Goal: Task Accomplishment & Management: Manage account settings

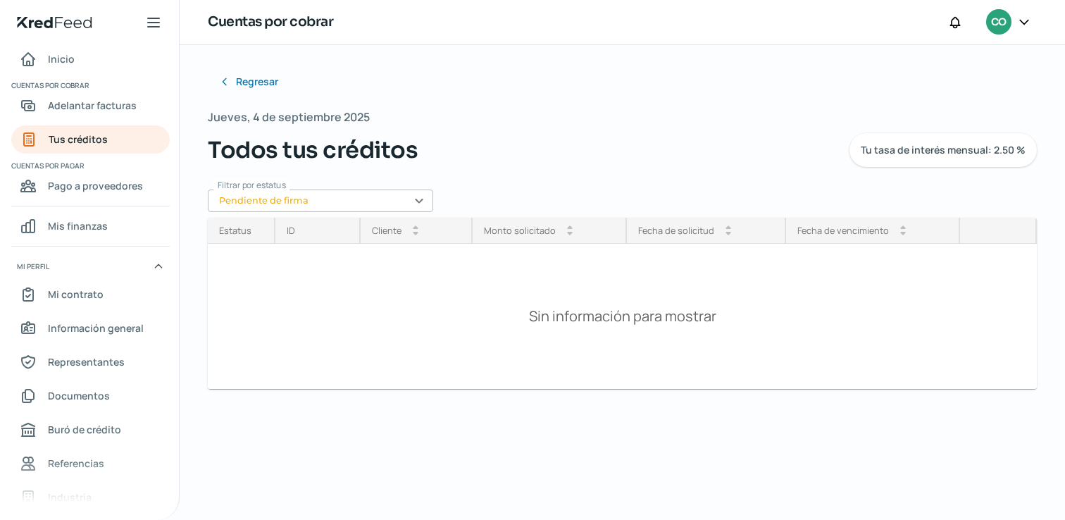
click at [286, 197] on input "Pendiente de firma" at bounding box center [320, 201] width 225 height 23
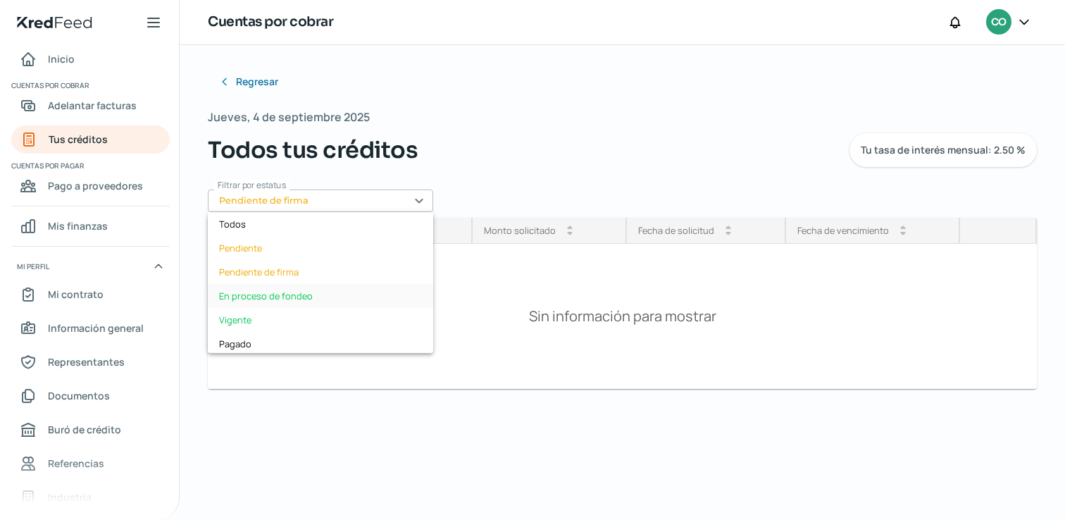
click at [306, 297] on div "En proceso de fondeo" at bounding box center [320, 296] width 225 height 24
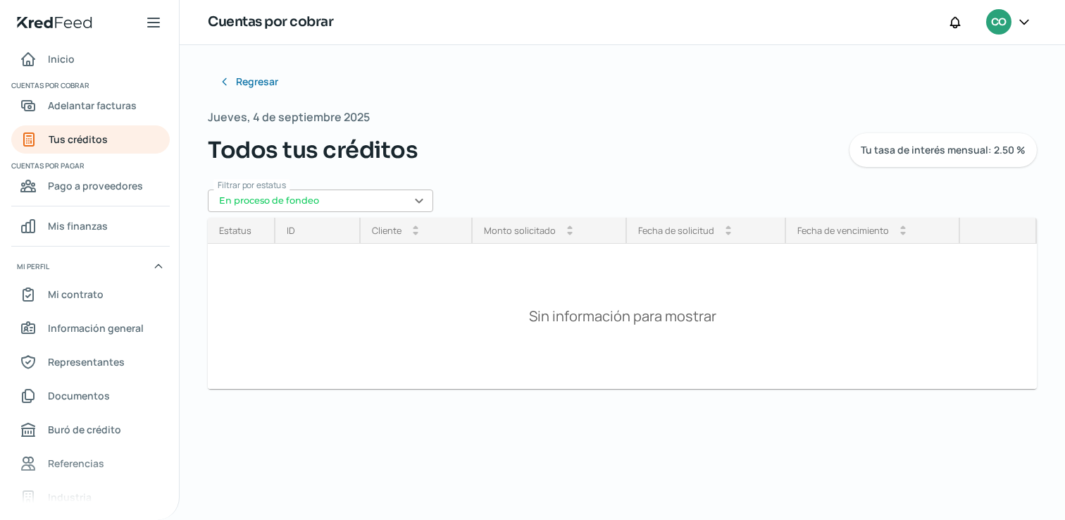
click at [361, 201] on input "En proceso de fondeo" at bounding box center [320, 201] width 225 height 23
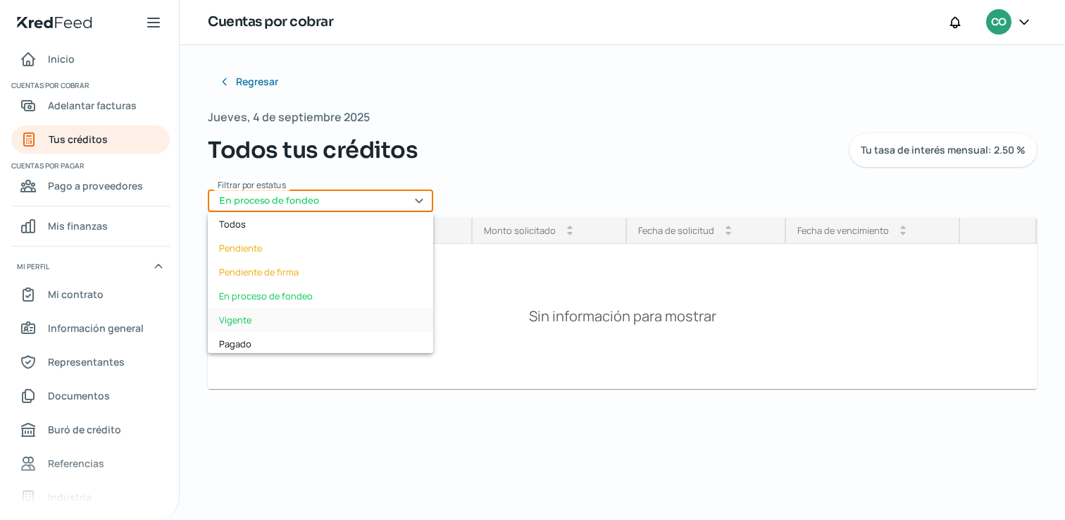
click at [288, 316] on div "Vigente" at bounding box center [320, 320] width 225 height 24
type input "Vigente"
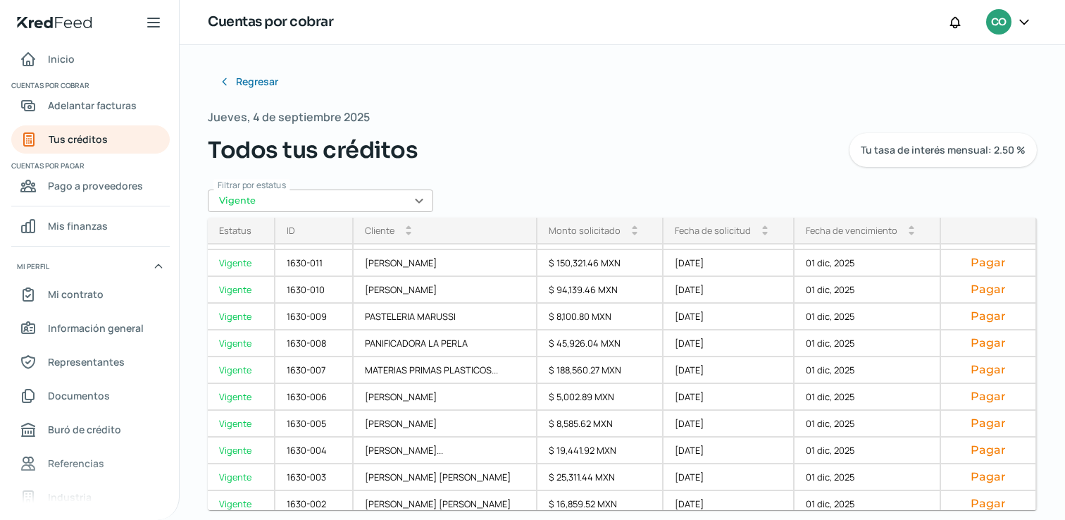
scroll to position [243, 0]
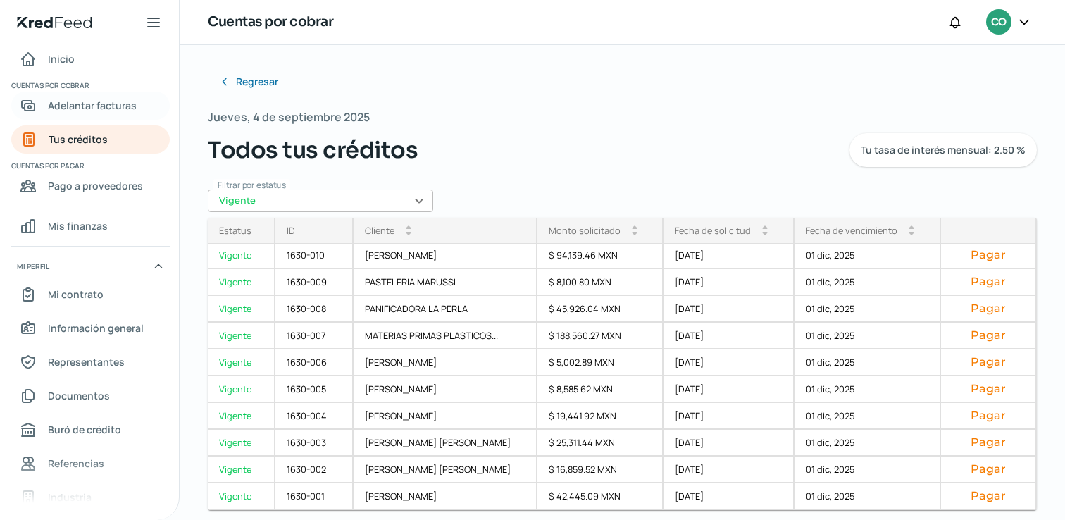
click at [82, 102] on span "Adelantar facturas" at bounding box center [92, 106] width 89 height 18
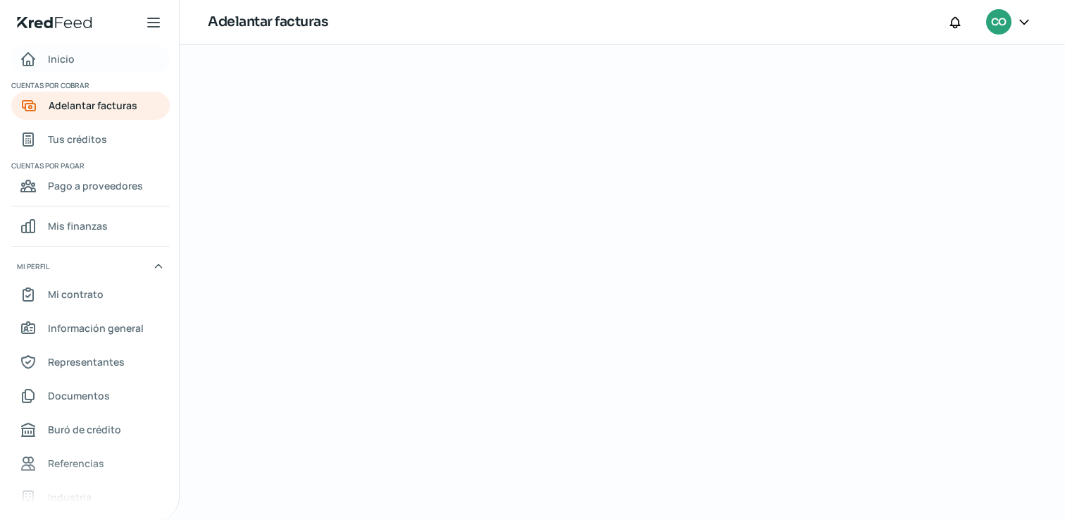
click at [70, 61] on span "Inicio" at bounding box center [61, 59] width 27 height 18
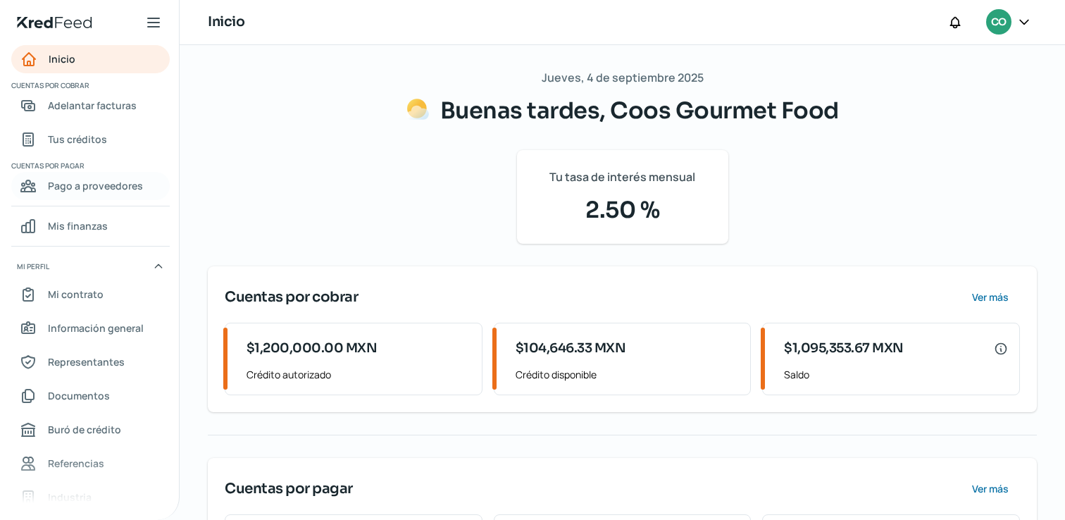
click at [102, 176] on link "Pago a proveedores" at bounding box center [90, 186] width 159 height 28
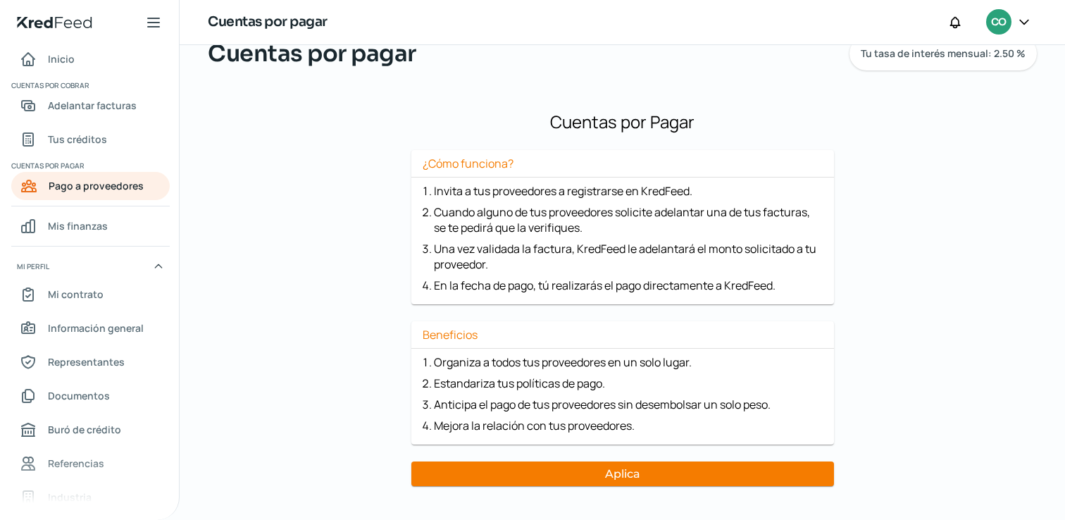
scroll to position [85, 0]
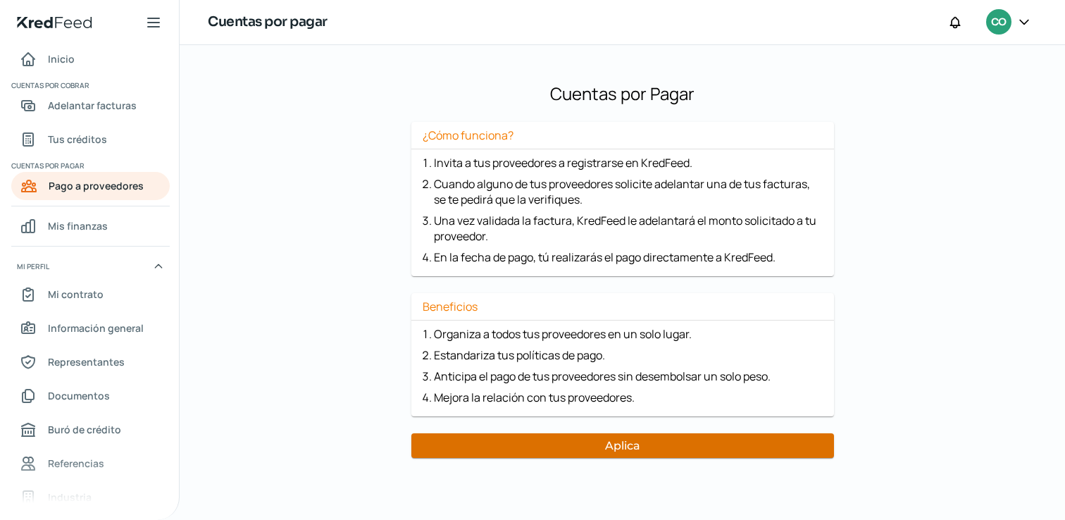
click at [592, 450] on button "Aplica" at bounding box center [622, 445] width 423 height 25
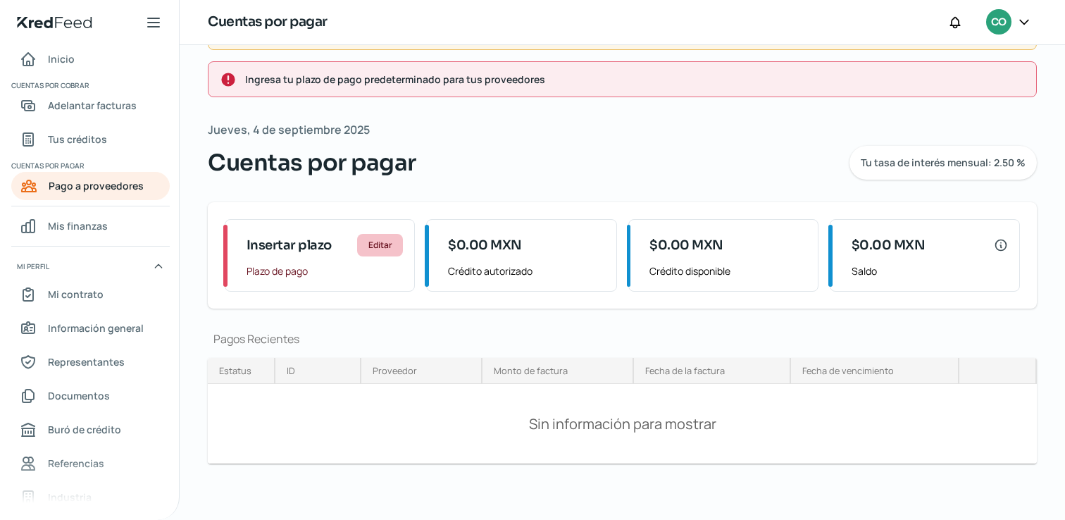
scroll to position [0, 0]
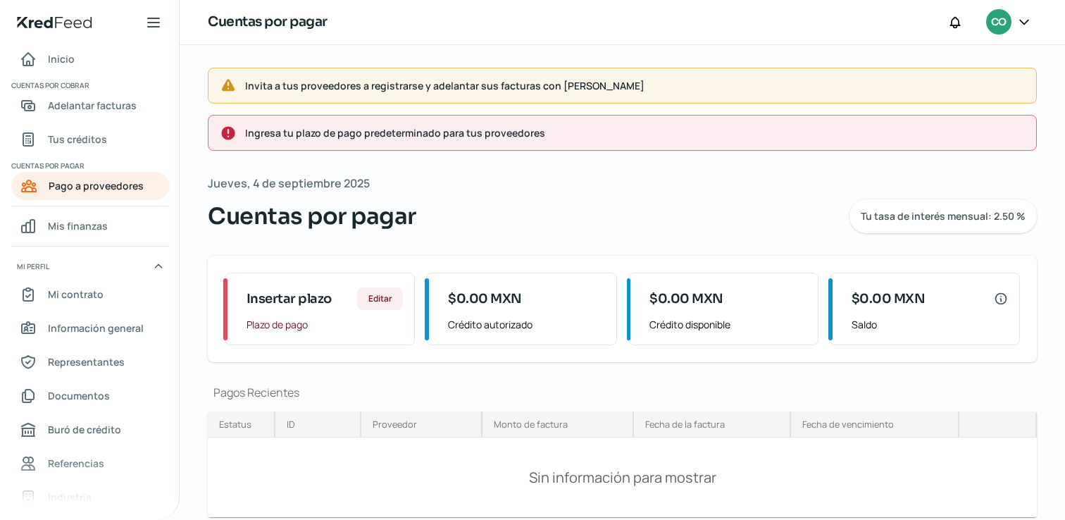
click at [445, 135] on span "Ingresa tu plazo de pago predeterminado para tus proveedores" at bounding box center [635, 133] width 780 height 18
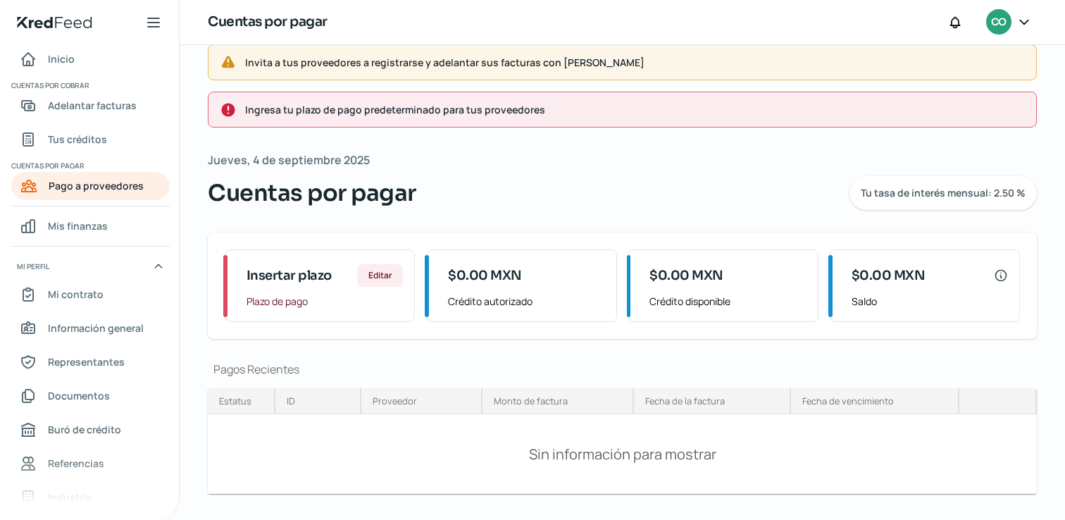
scroll to position [25, 0]
click at [358, 295] on span "Plazo de pago" at bounding box center [325, 300] width 156 height 18
click at [380, 276] on span "Editar" at bounding box center [380, 274] width 24 height 8
type input "60"
click at [396, 340] on div "Invita a tus proveedores a registrarse y adelantar sus facturas con KredFeed In…" at bounding box center [623, 284] width 886 height 528
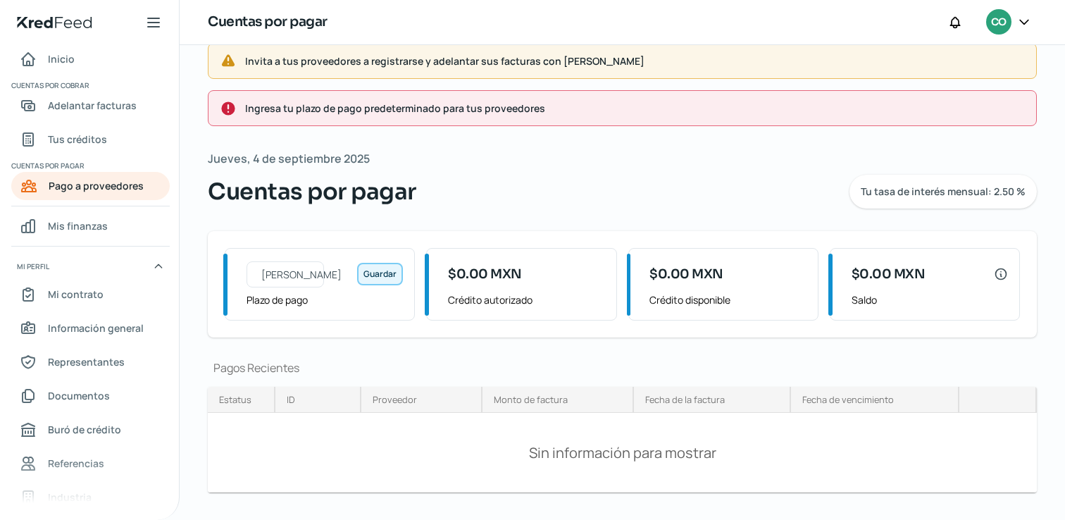
click at [390, 276] on span "Guardar" at bounding box center [380, 274] width 33 height 8
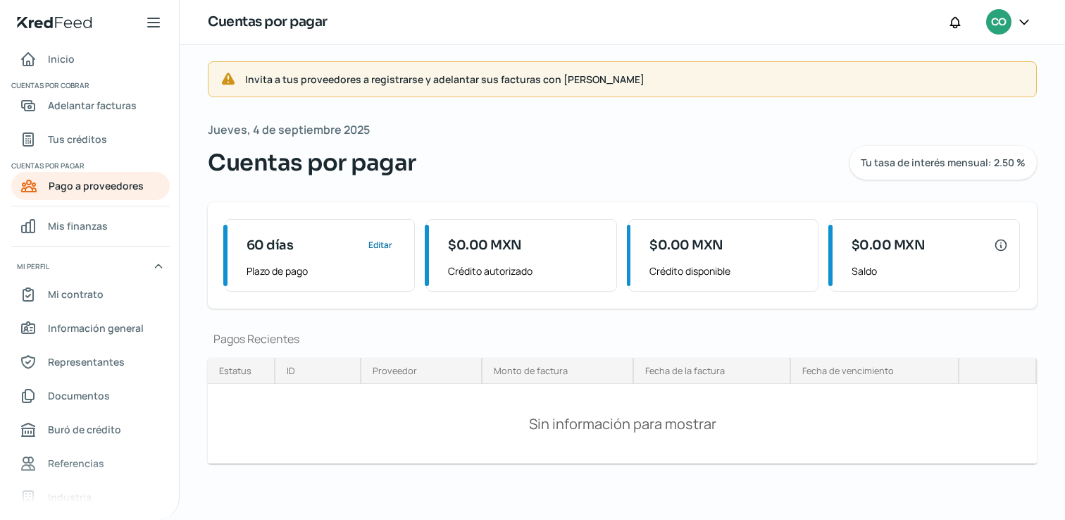
scroll to position [0, 0]
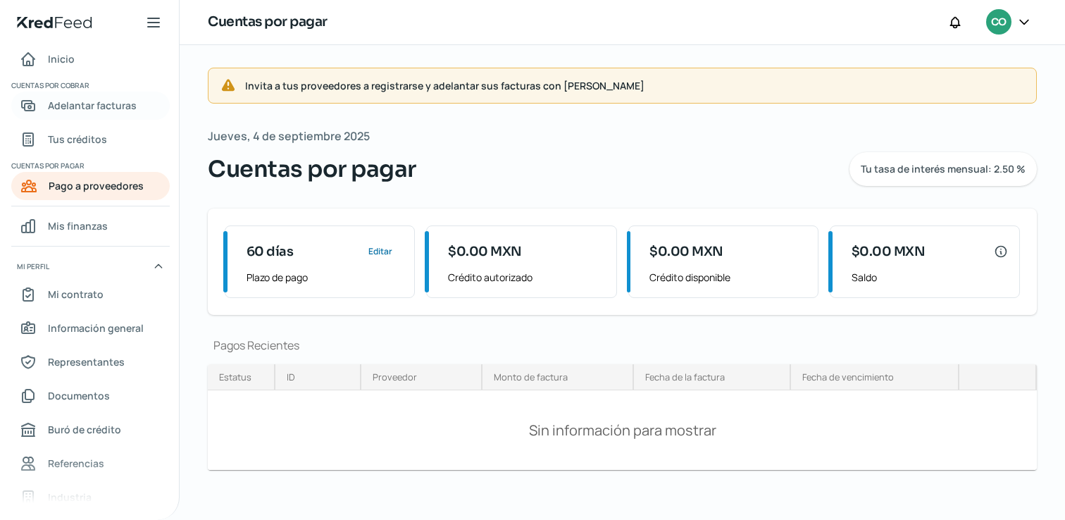
click at [126, 106] on span "Adelantar facturas" at bounding box center [92, 106] width 89 height 18
